Goal: Check status: Check status

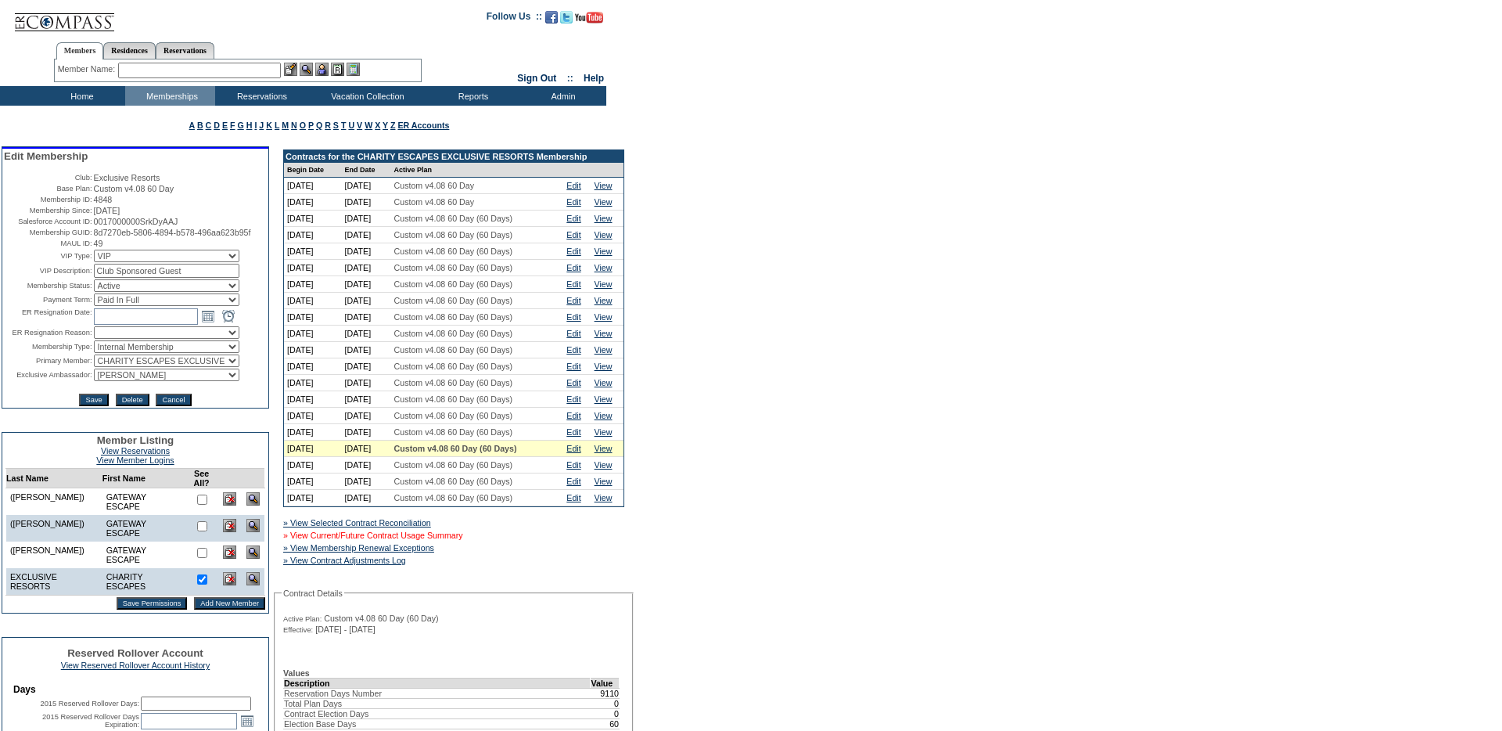
click at [463, 540] on link "» View Current/Future Contract Usage Summary" at bounding box center [373, 534] width 180 height 9
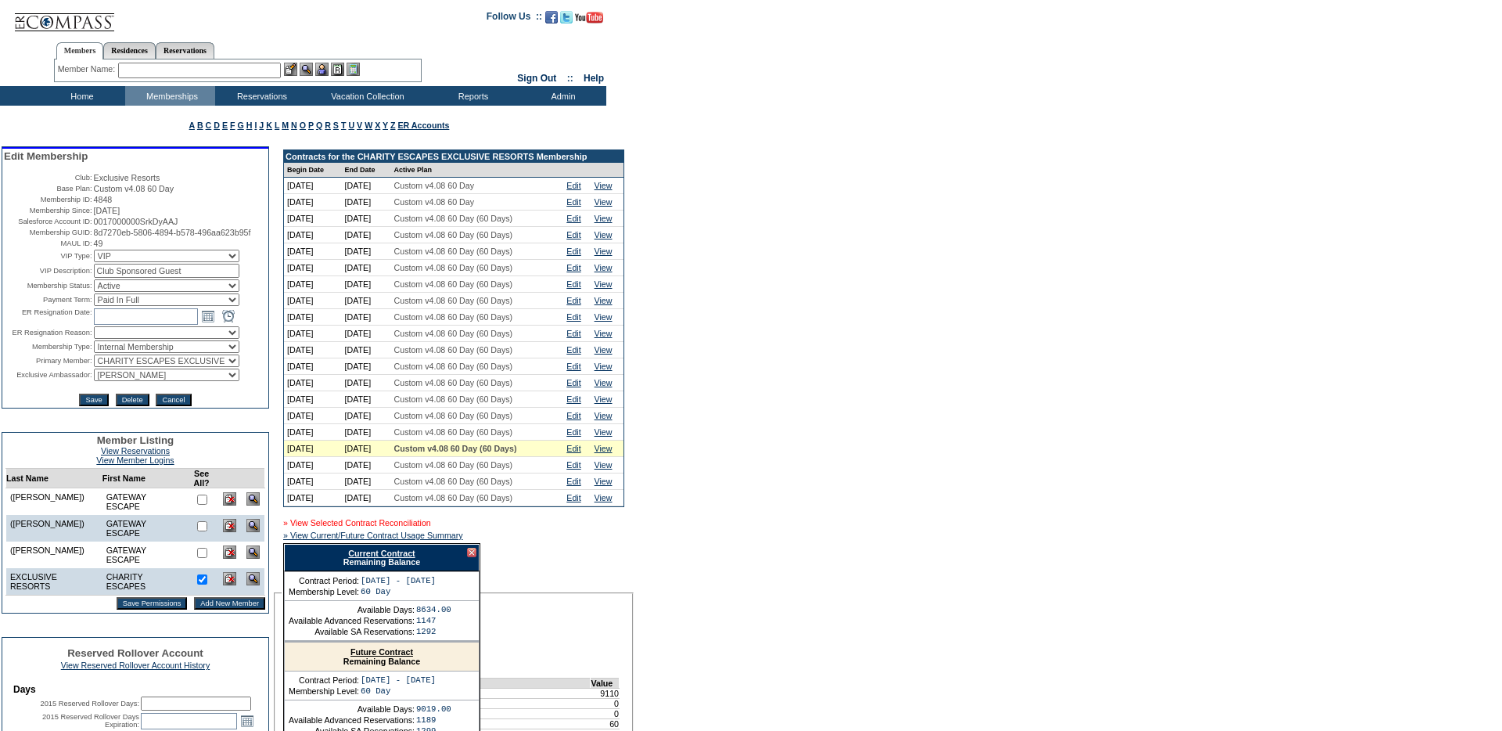
click at [382, 527] on link "» View Selected Contract Reconciliation" at bounding box center [357, 522] width 148 height 9
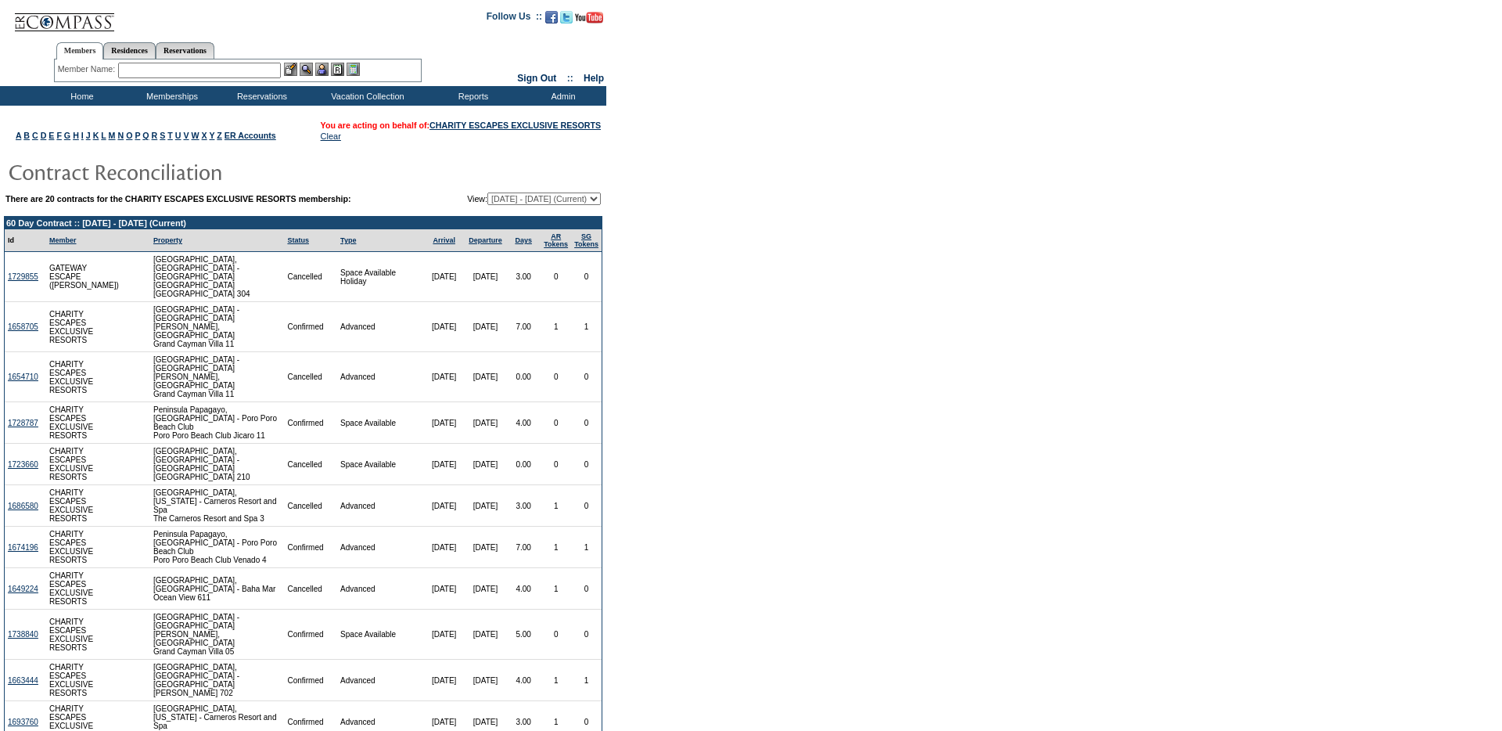
click at [505, 205] on select "[DATE] - [DATE] [DATE] - [DATE] [DATE] - [DATE] [DATE] - [DATE] [DATE] - [DATE]…" at bounding box center [543, 198] width 113 height 13
select select "138833"
click at [487, 205] on select "[DATE] - [DATE] [DATE] - [DATE] [DATE] - [DATE] [DATE] - [DATE] [DATE] - [DATE]…" at bounding box center [543, 198] width 113 height 13
